Goal: Information Seeking & Learning: Learn about a topic

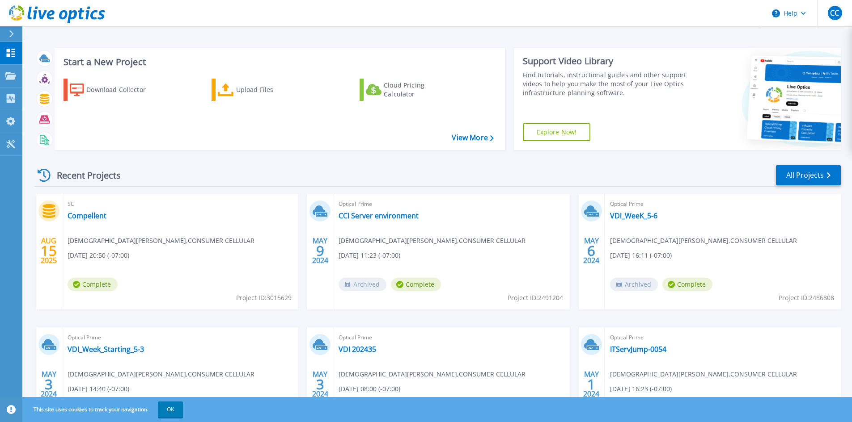
click at [185, 257] on div "SC Compellent Christian Condra , CONSUMER CELLULAR 08/14/2025, 20:50 (-07:00) C…" at bounding box center [180, 252] width 236 height 116
click at [71, 233] on div "SC Compellent Christian Condra , CONSUMER CELLULAR 08/14/2025, 20:50 (-07:00) C…" at bounding box center [180, 252] width 236 height 116
click at [44, 234] on div "AUG 15 2025" at bounding box center [49, 252] width 26 height 116
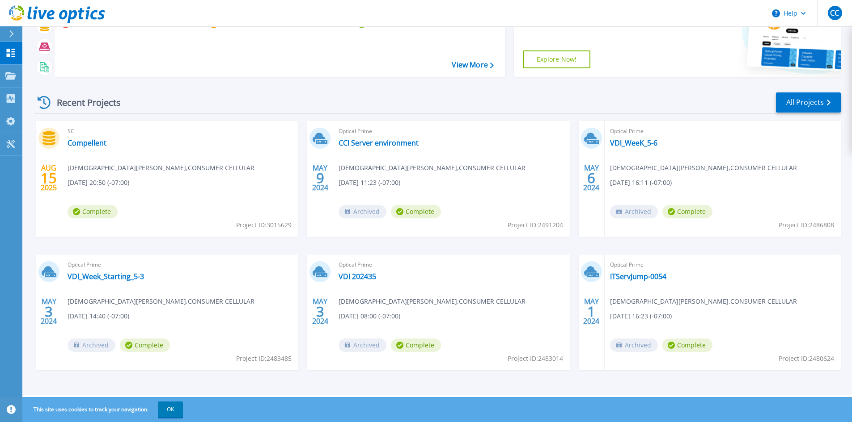
click at [91, 210] on span "Complete" at bounding box center [92, 211] width 50 height 13
drag, startPoint x: 120, startPoint y: 137, endPoint x: 79, endPoint y: 141, distance: 40.9
click at [119, 137] on div "SC Compellent Christian Condra , CONSUMER CELLULAR 08/14/2025, 20:50 (-07:00) C…" at bounding box center [180, 179] width 236 height 116
click at [63, 142] on div "SC Compellent Christian Condra , CONSUMER CELLULAR 08/14/2025, 20:50 (-07:00) C…" at bounding box center [180, 179] width 236 height 116
click at [73, 142] on link "Compellent" at bounding box center [86, 143] width 39 height 9
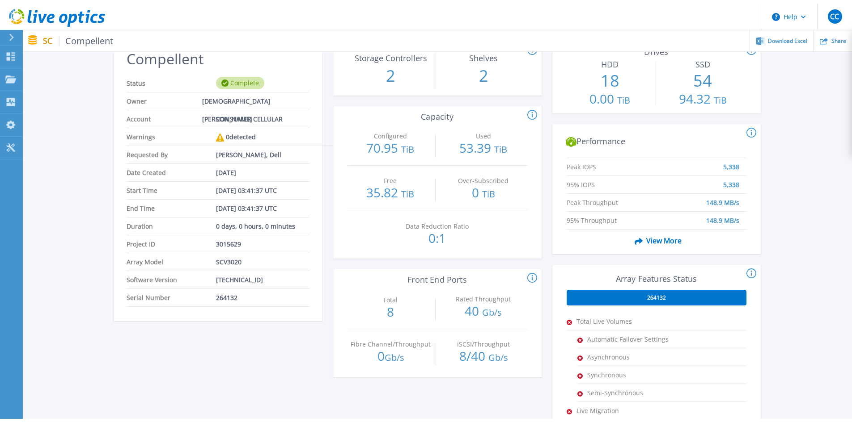
scroll to position [89, 0]
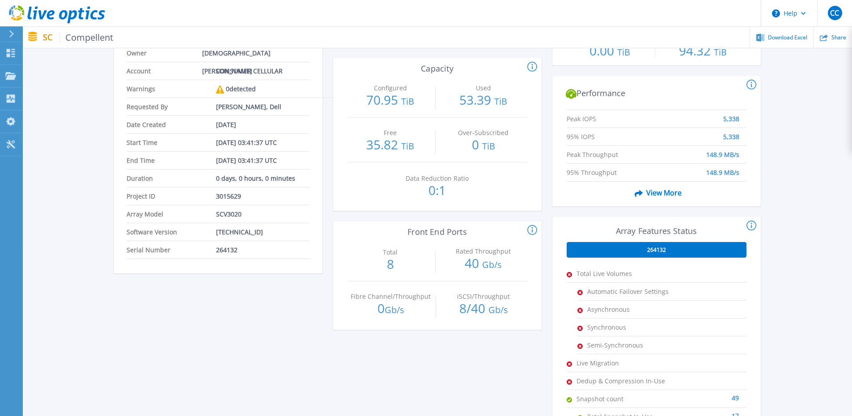
click at [650, 193] on span "View More" at bounding box center [656, 192] width 51 height 17
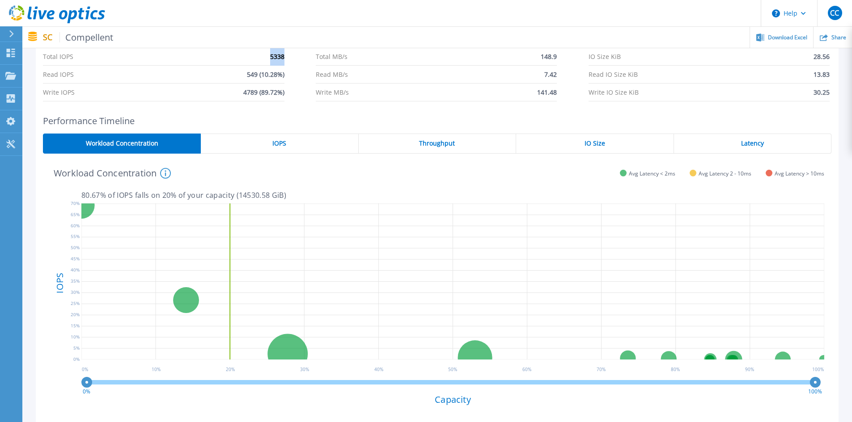
drag, startPoint x: 272, startPoint y: 58, endPoint x: 285, endPoint y: 58, distance: 13.4
click at [285, 58] on div "Total IOPS 5338 Total MB/s 148.9 IO Size KiB 28.56 Read IOPS 549 (10.28%) Read …" at bounding box center [437, 75] width 788 height 54
drag, startPoint x: 540, startPoint y: 57, endPoint x: 562, endPoint y: 57, distance: 21.9
click at [562, 57] on div "Total IOPS 5338 Total MB/s 148.9 IO Size KiB 28.56 Read IOPS 549 (10.28%) Read …" at bounding box center [437, 75] width 788 height 54
click at [556, 105] on div "Peak IOPS Peak Throughput 95% IOPS 95% Throughput Average Peak IOPS Date & Time…" at bounding box center [437, 50] width 802 height 115
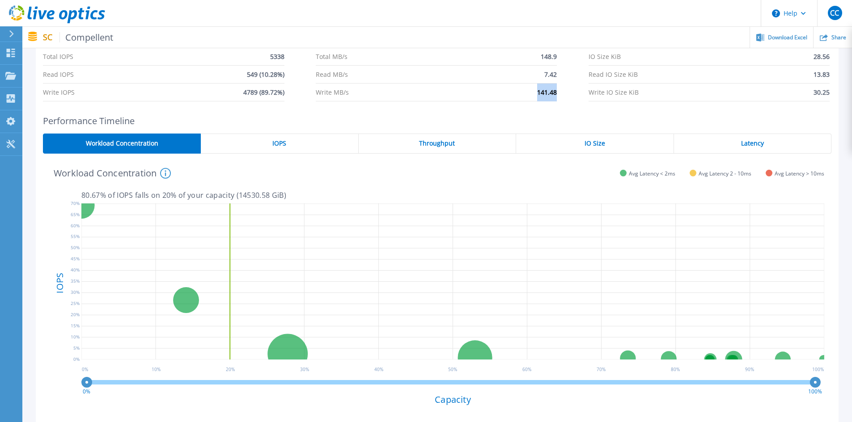
drag, startPoint x: 534, startPoint y: 93, endPoint x: 556, endPoint y: 93, distance: 22.3
click at [556, 93] on li "Write MB/s 141.48" at bounding box center [436, 93] width 241 height 18
click at [548, 77] on span "7.42" at bounding box center [550, 74] width 13 height 17
drag, startPoint x: 542, startPoint y: 92, endPoint x: 561, endPoint y: 93, distance: 18.8
click at [561, 93] on div "Total IOPS 5338 Total MB/s 148.9 IO Size KiB 28.56 Read IOPS 549 (10.28%) Read …" at bounding box center [437, 75] width 788 height 54
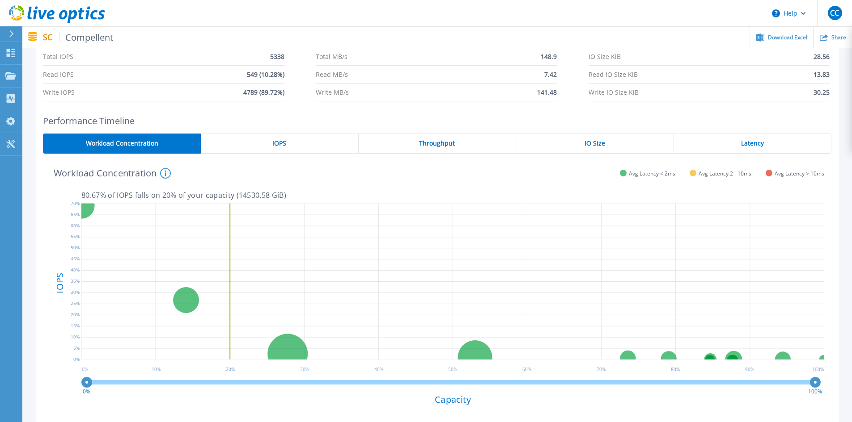
click at [464, 116] on h2 "Performance Timeline" at bounding box center [437, 121] width 788 height 10
click at [414, 142] on div "Throughput" at bounding box center [436, 144] width 157 height 20
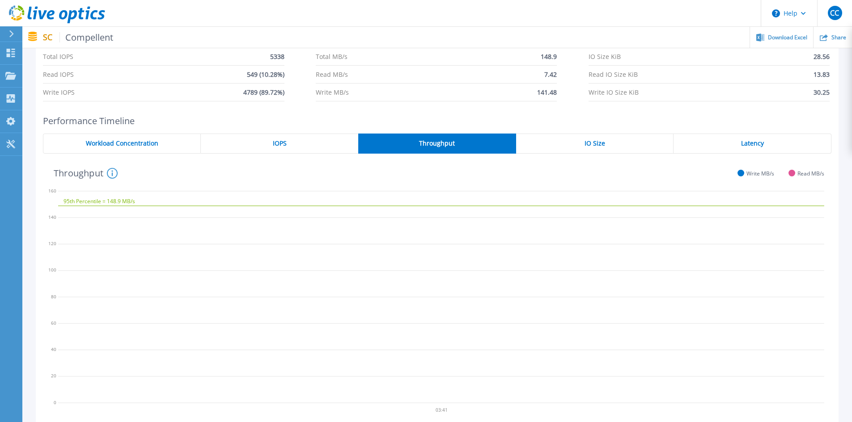
click at [287, 141] on div "IOPS" at bounding box center [279, 144] width 157 height 20
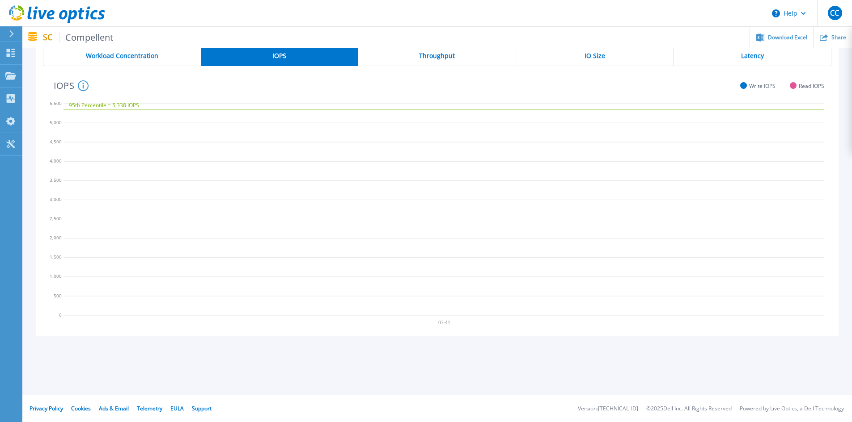
scroll to position [43, 0]
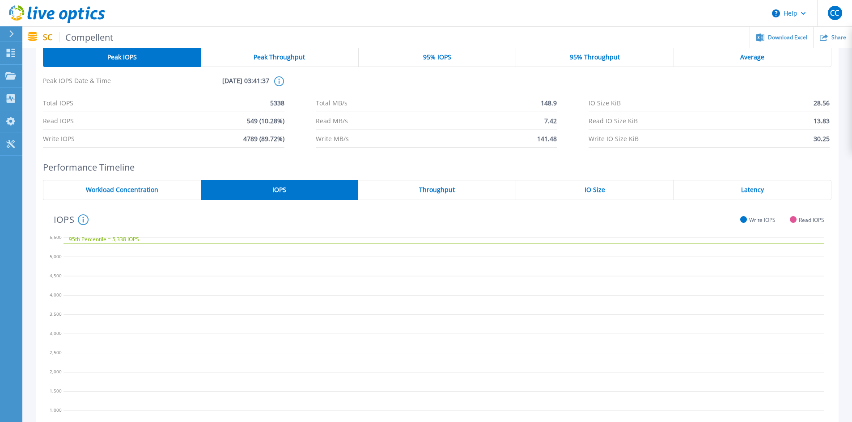
click at [736, 187] on div "Latency" at bounding box center [752, 190] width 158 height 20
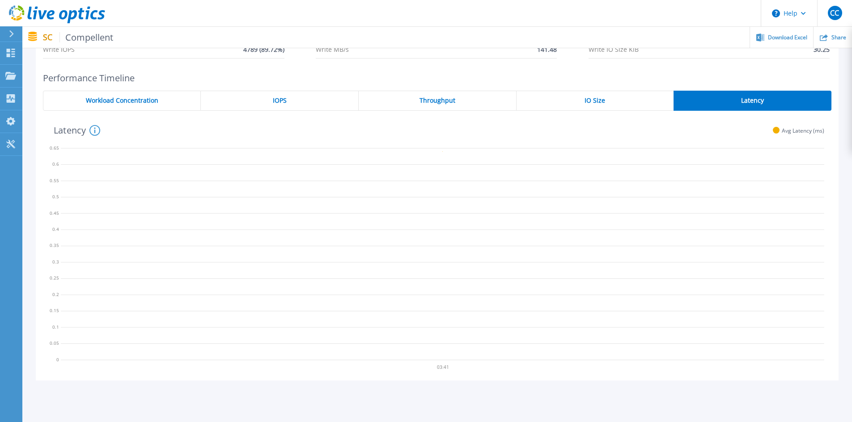
scroll to position [88, 0]
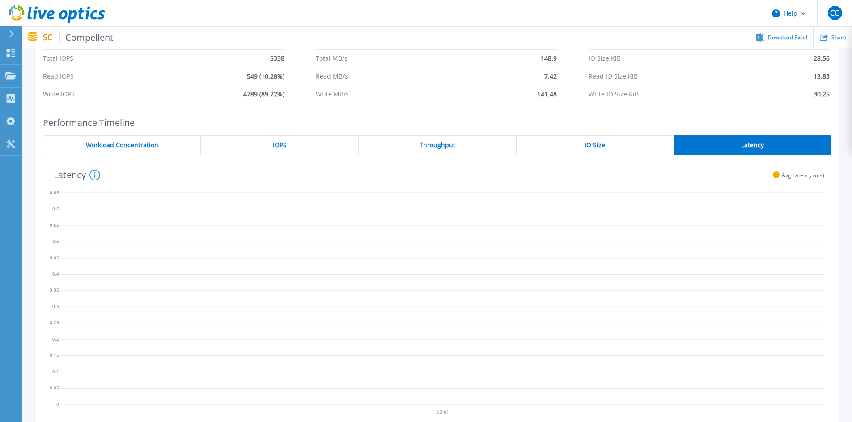
click at [149, 142] on span "Workload Concentration" at bounding box center [122, 145] width 72 height 7
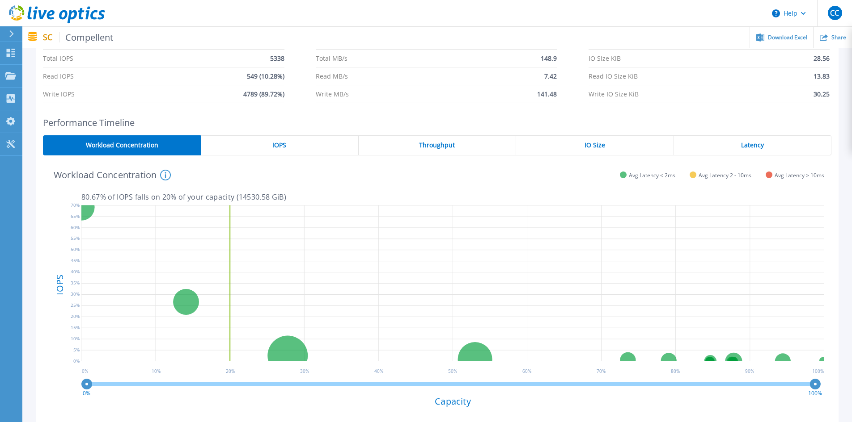
click at [164, 177] on icon at bounding box center [165, 175] width 11 height 11
click at [251, 171] on div "Workload Concentration This graph shows the relationship of volume performance …" at bounding box center [433, 174] width 781 height 23
click at [389, 175] on div "Workload Concentration This graph shows the relationship of volume performance …" at bounding box center [433, 174] width 781 height 23
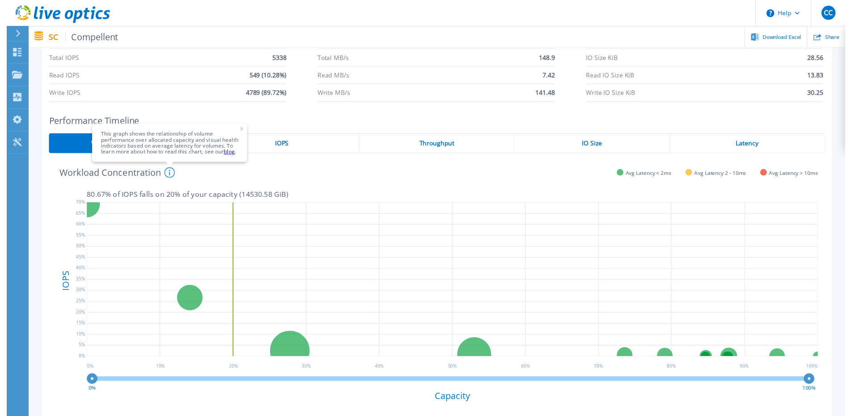
scroll to position [0, 0]
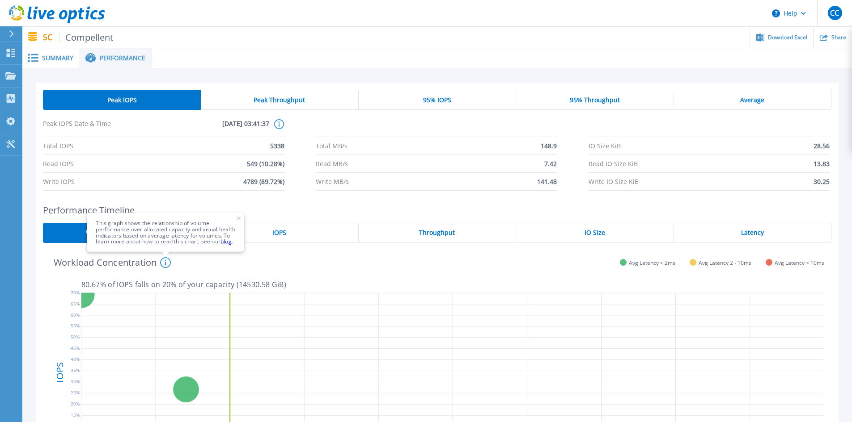
click at [42, 55] on span "Summary" at bounding box center [57, 58] width 31 height 6
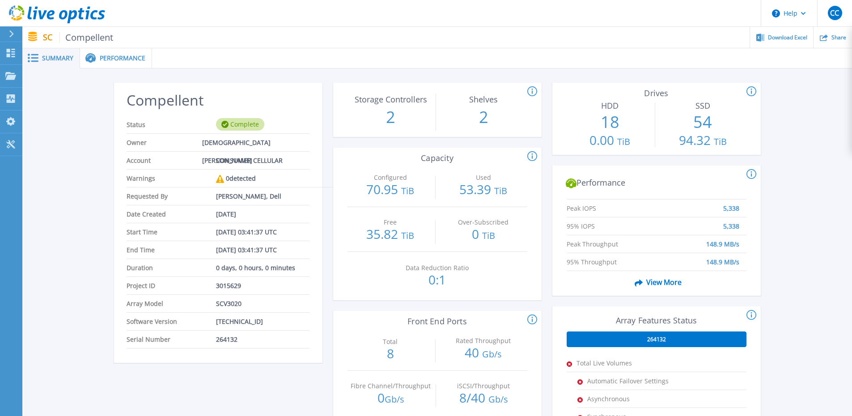
click at [617, 338] on div "264132" at bounding box center [656, 339] width 180 height 16
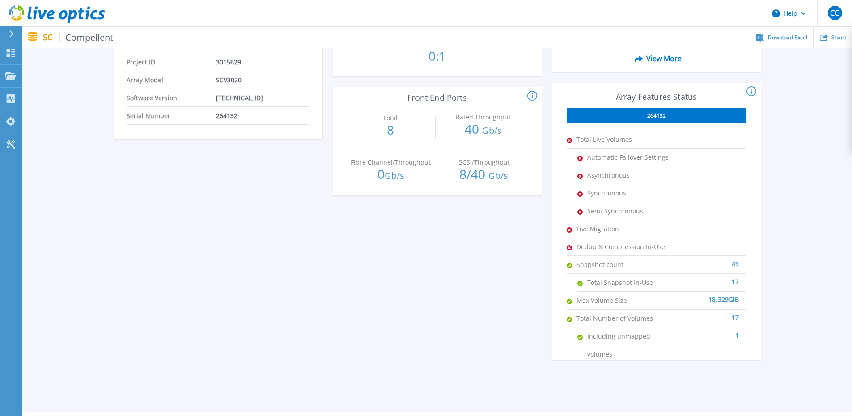
scroll to position [134, 0]
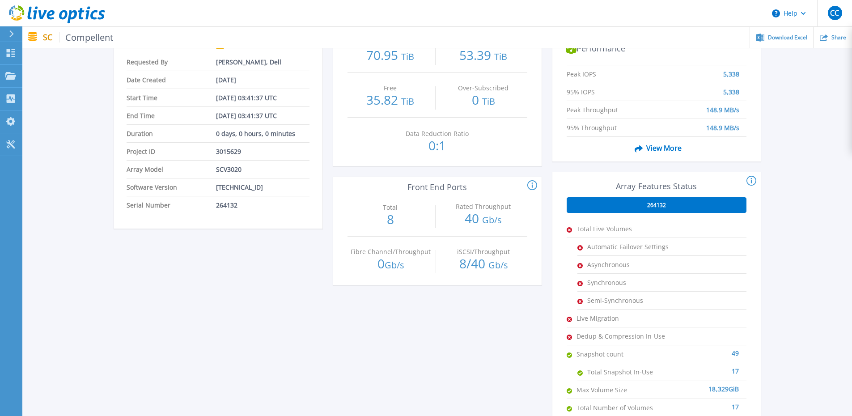
click at [649, 206] on span "264132" at bounding box center [656, 205] width 19 height 7
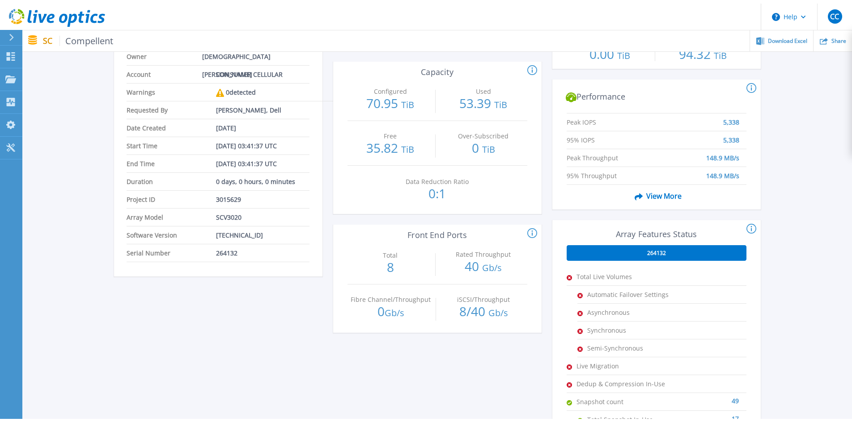
scroll to position [0, 0]
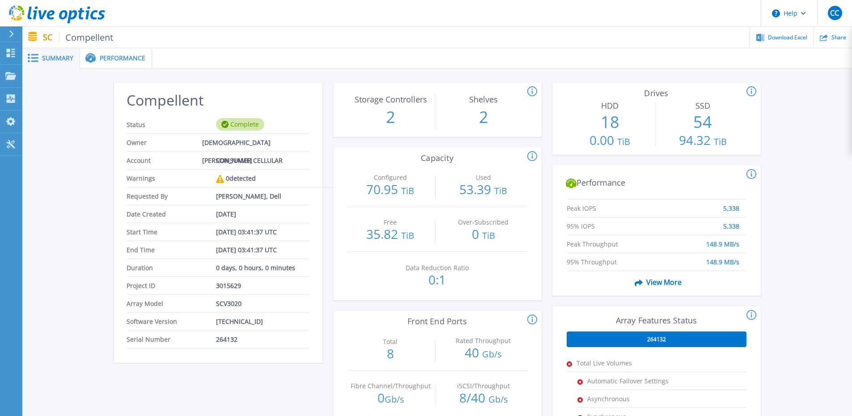
click at [118, 60] on span "Performance" at bounding box center [123, 58] width 46 height 6
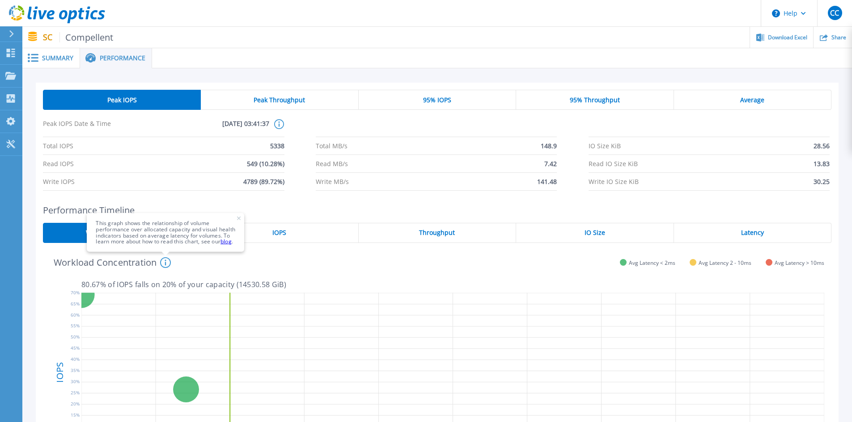
click at [239, 101] on div "Peak Throughput" at bounding box center [279, 100] width 157 height 20
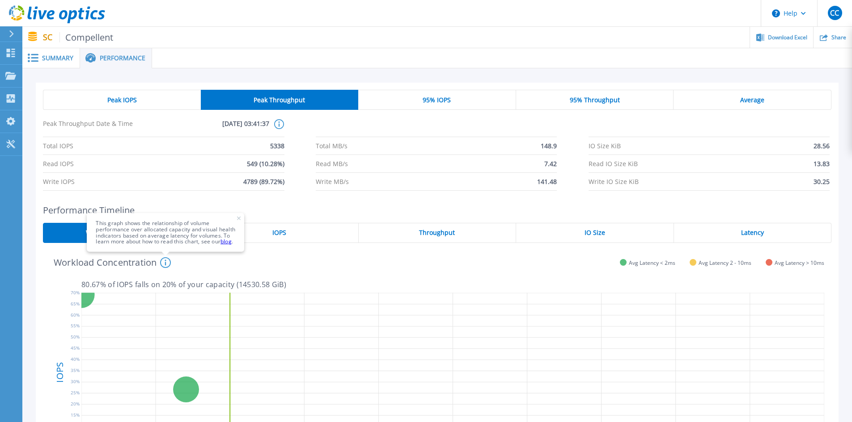
click at [235, 220] on p "This graph shows the relationship of volume performance over allocated capacity…" at bounding box center [165, 232] width 139 height 25
click at [240, 217] on rect at bounding box center [239, 219] width 4 height 4
click at [274, 102] on span "Peak Throughput" at bounding box center [278, 100] width 51 height 7
click at [141, 101] on div "Peak IOPS" at bounding box center [122, 100] width 158 height 20
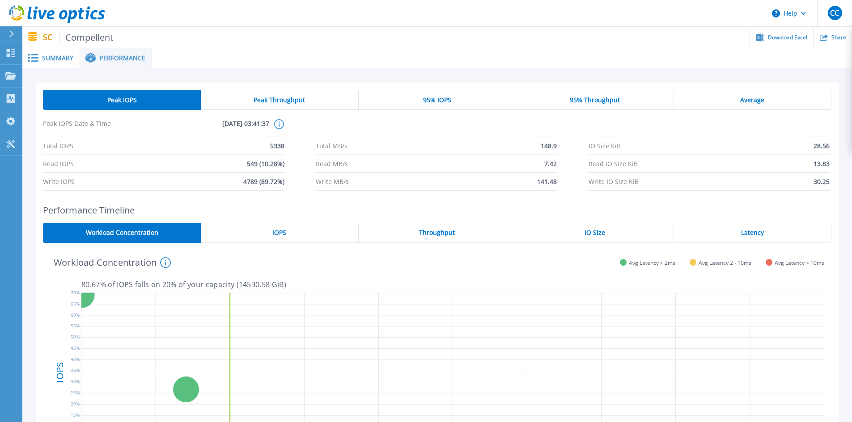
click at [248, 96] on div "Peak Throughput" at bounding box center [279, 100] width 157 height 20
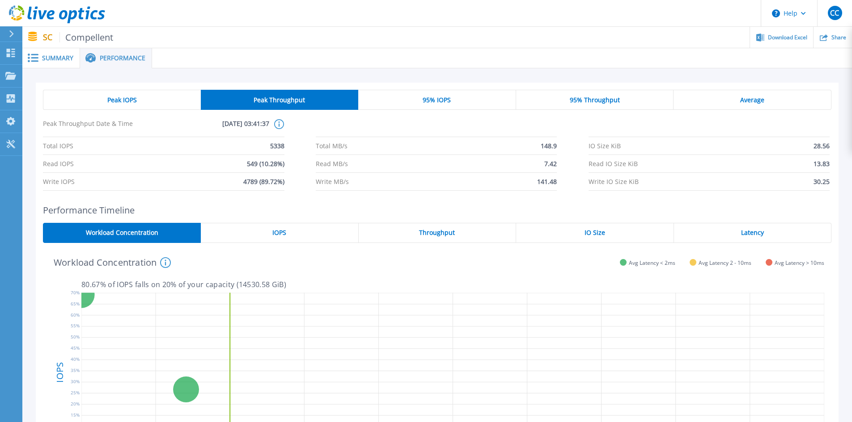
click at [144, 92] on div "Peak IOPS" at bounding box center [122, 100] width 158 height 20
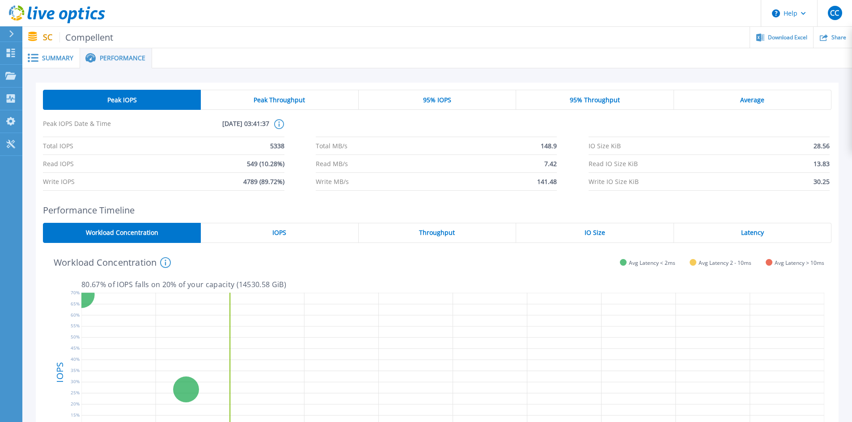
click at [316, 87] on div "Peak IOPS Peak Throughput 95% IOPS 95% Throughput Average Peak IOPS Date & Time…" at bounding box center [437, 140] width 802 height 115
click at [310, 93] on div "Peak Throughput" at bounding box center [279, 100] width 157 height 20
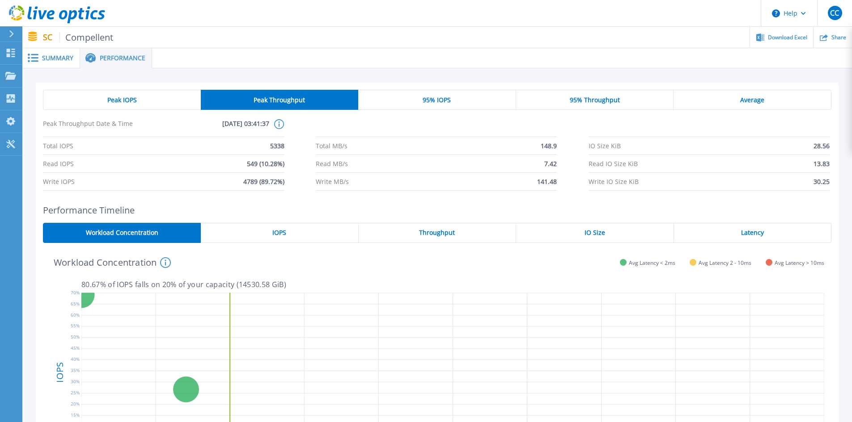
click at [434, 99] on span "95% IOPS" at bounding box center [436, 100] width 28 height 7
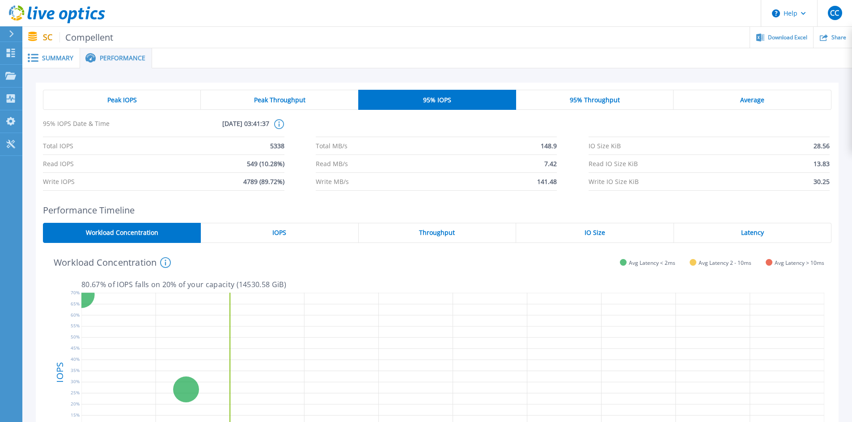
click at [569, 96] on div "95% Throughput" at bounding box center [595, 100] width 158 height 20
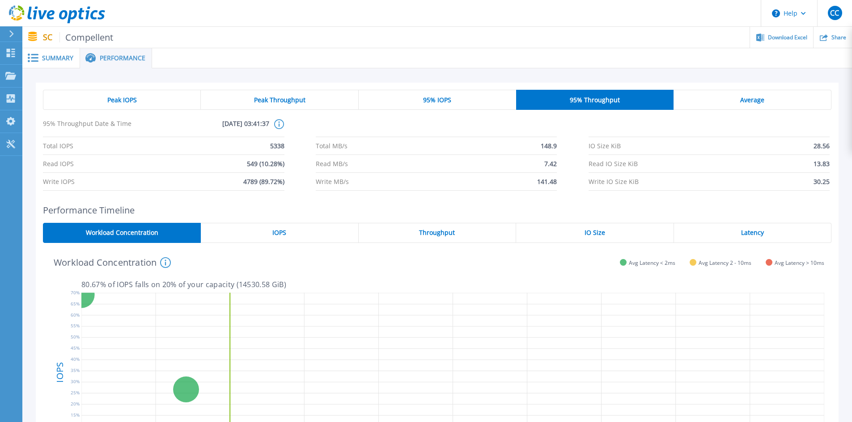
click at [713, 97] on div "Average" at bounding box center [752, 100] width 158 height 20
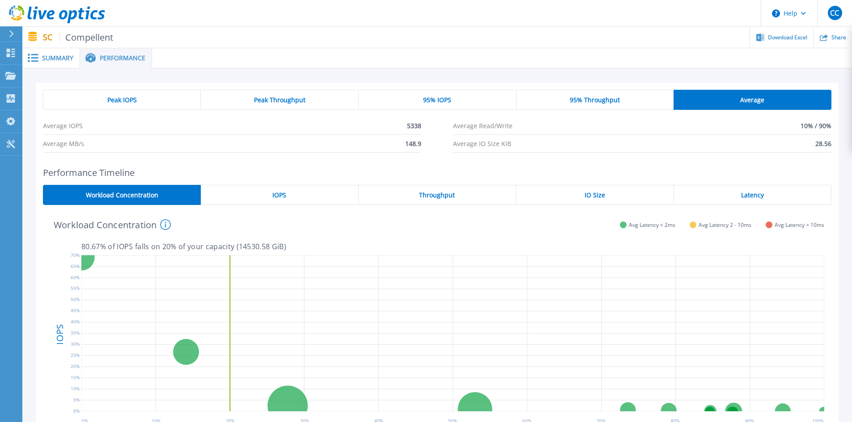
click at [49, 16] on icon at bounding box center [51, 14] width 8 height 9
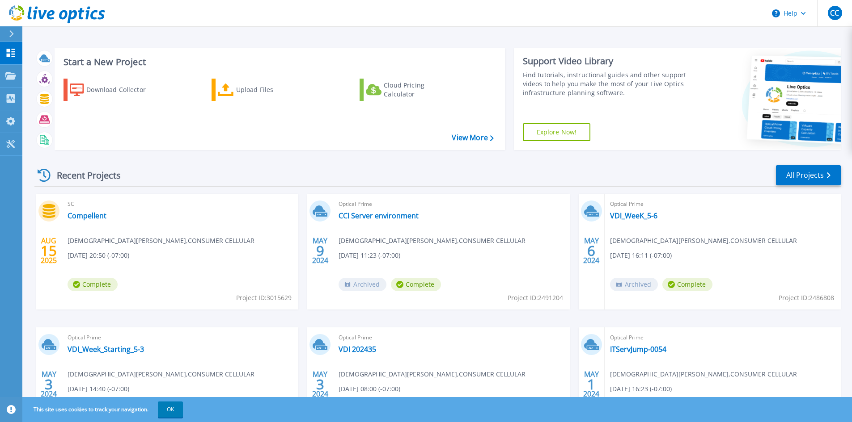
click at [270, 173] on div "Recent Projects All Projects" at bounding box center [437, 175] width 806 height 22
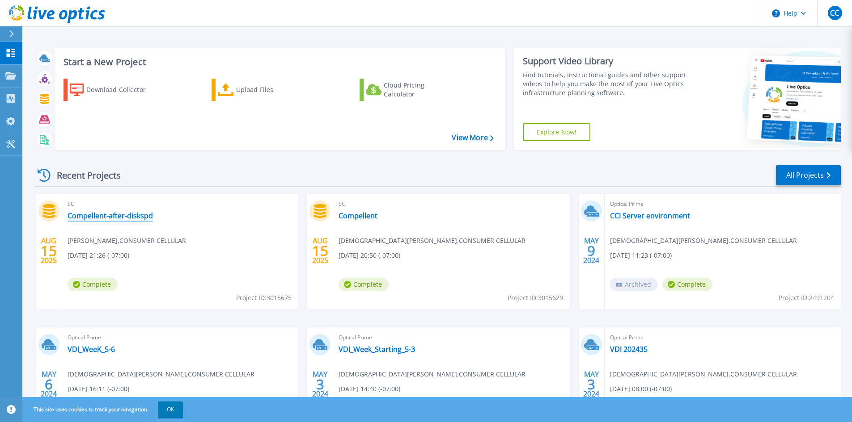
click at [114, 217] on link "Compellent-after-diskspd" at bounding box center [109, 215] width 85 height 9
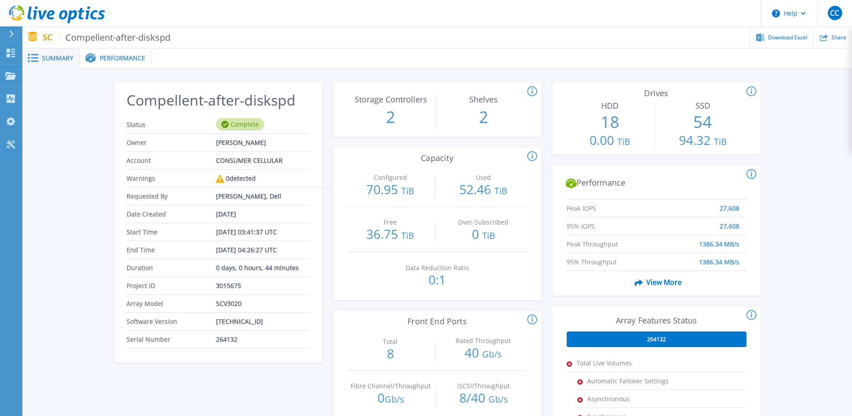
click at [123, 63] on div "Performance" at bounding box center [116, 58] width 72 height 20
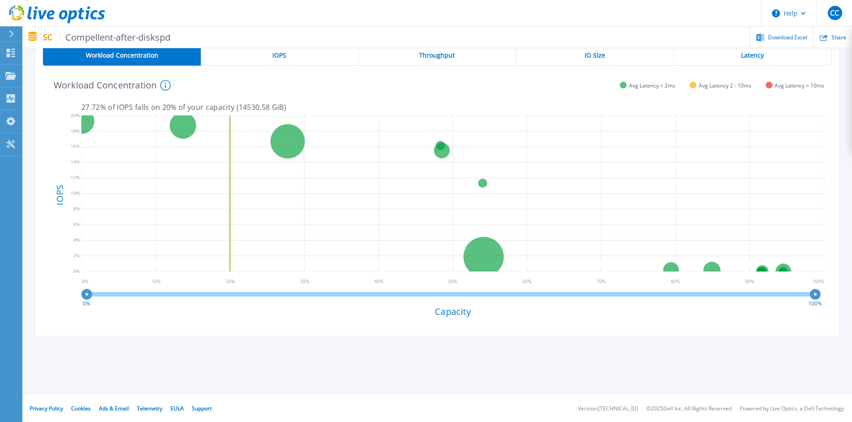
scroll to position [88, 0]
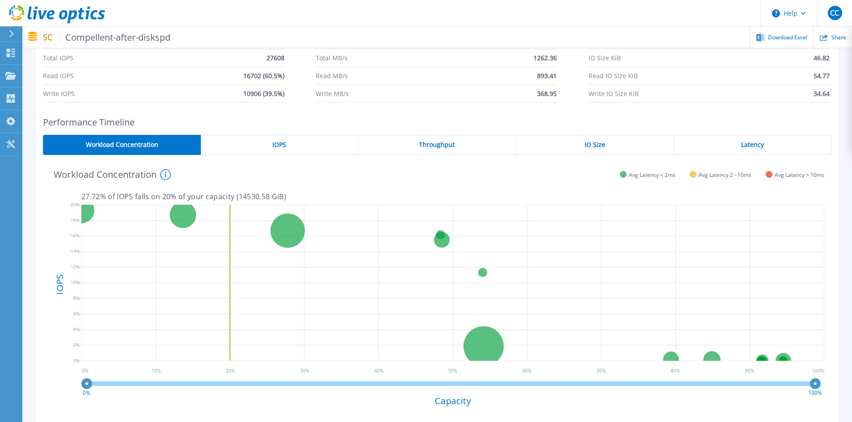
click at [275, 148] on span "IOPS" at bounding box center [279, 144] width 14 height 7
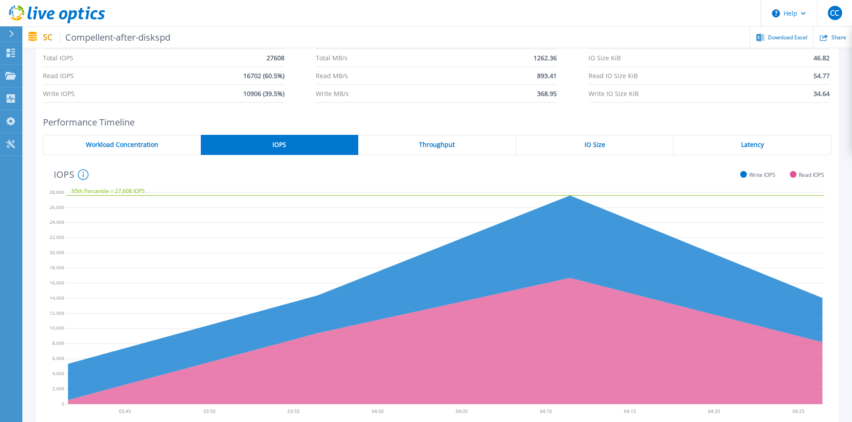
click at [432, 150] on div "Throughput" at bounding box center [437, 145] width 158 height 20
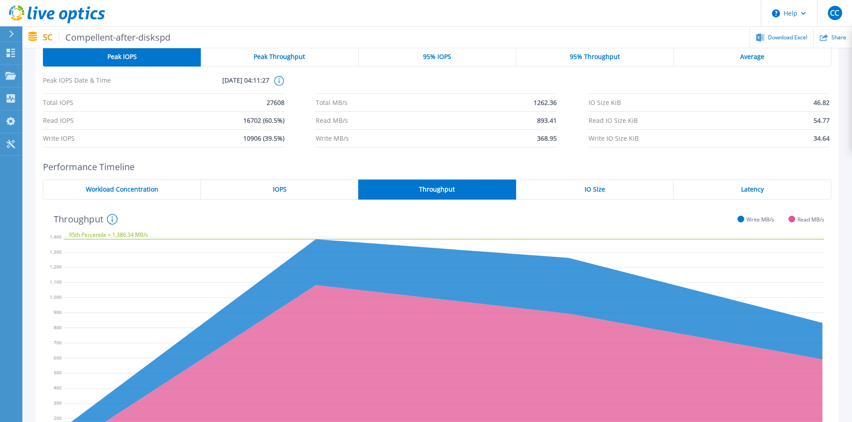
scroll to position [0, 0]
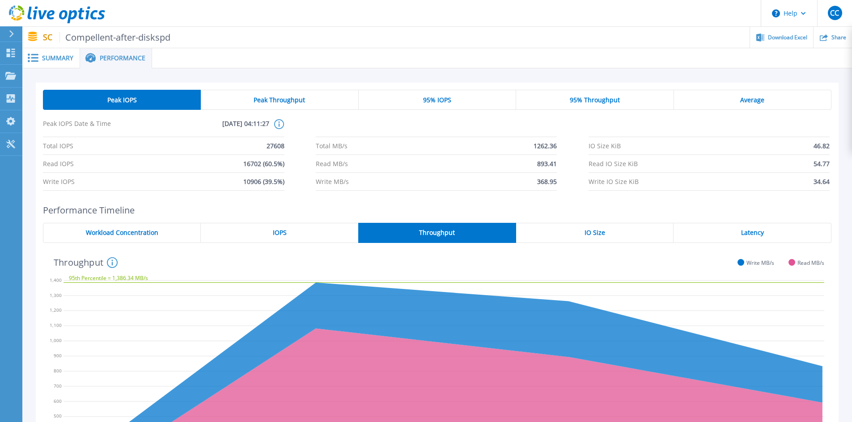
click at [283, 99] on span "Peak Throughput" at bounding box center [278, 100] width 51 height 7
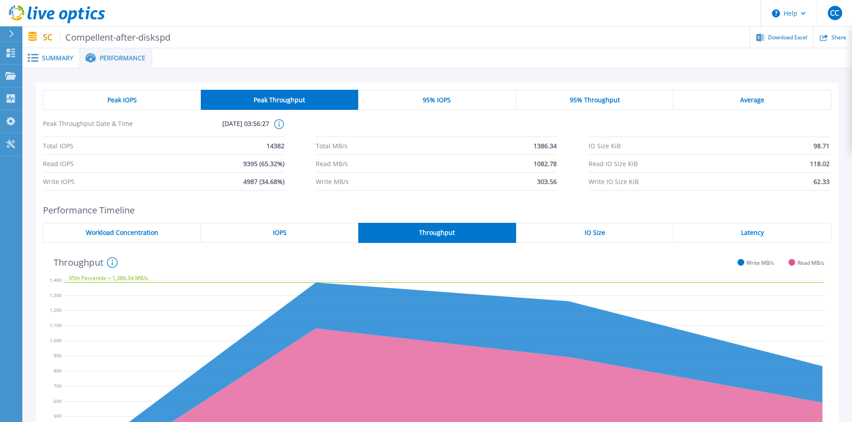
click at [784, 226] on div "Latency" at bounding box center [752, 233] width 158 height 20
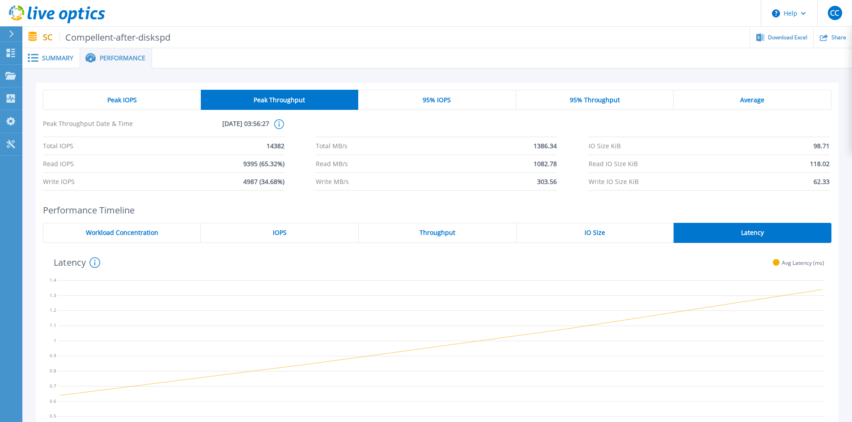
click at [134, 229] on span "Workload Concentration" at bounding box center [122, 232] width 72 height 7
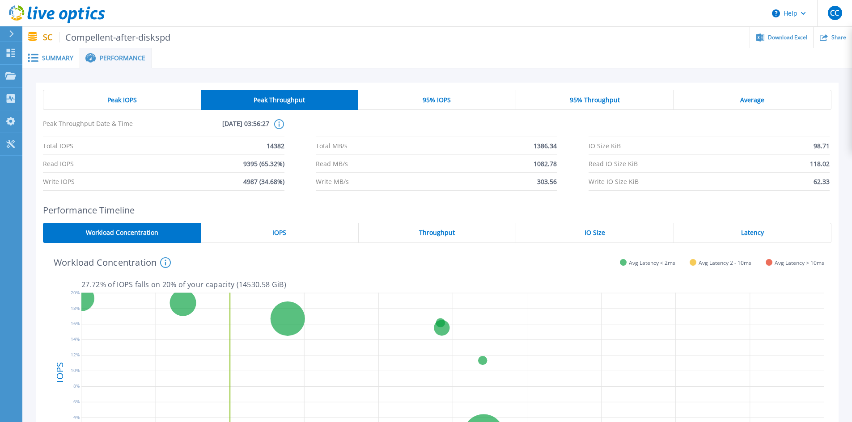
click at [58, 64] on div "Summary" at bounding box center [51, 58] width 58 height 20
